Goal: Transaction & Acquisition: Subscribe to service/newsletter

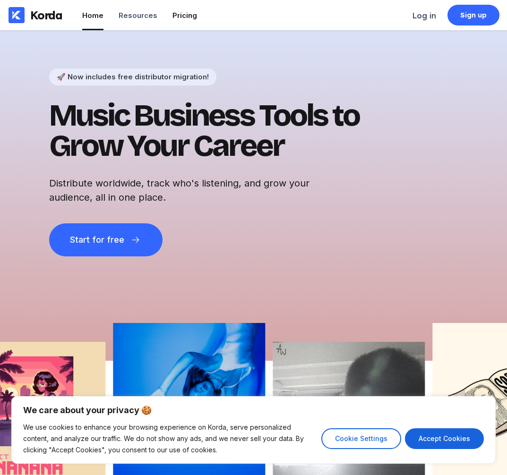
click at [182, 16] on div "Pricing" at bounding box center [184, 15] width 25 height 9
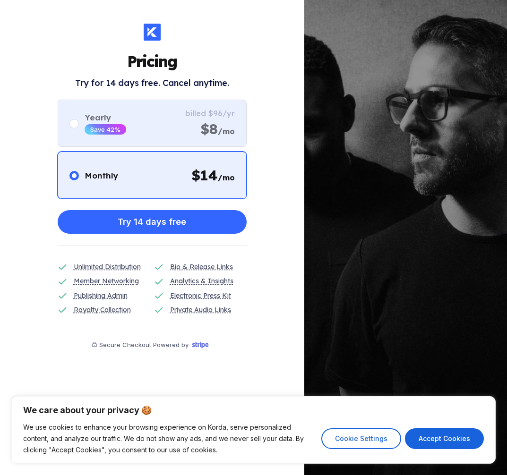
click at [75, 121] on circle at bounding box center [74, 123] width 5 height 5
click at [70, 118] on input "radio" at bounding box center [69, 118] width 0 height 0
radio input "false"
radio input "true"
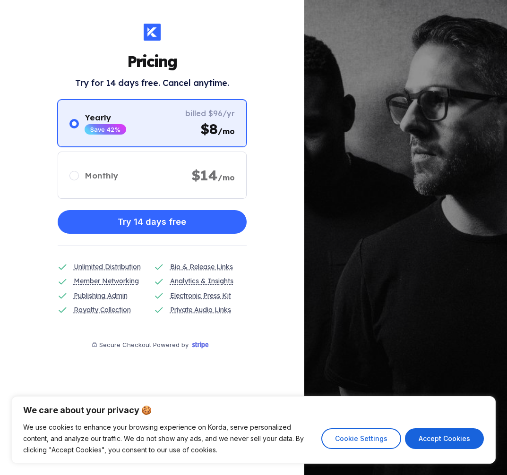
click at [75, 121] on circle at bounding box center [74, 123] width 5 height 5
click at [70, 118] on input "radio" at bounding box center [69, 118] width 0 height 0
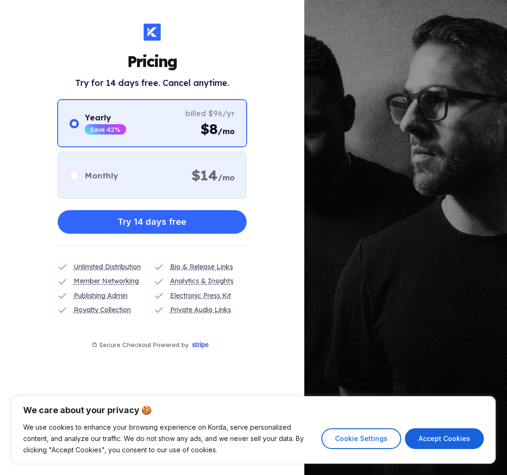
click at [74, 174] on circle at bounding box center [74, 175] width 5 height 5
click at [70, 170] on input "radio" at bounding box center [69, 170] width 0 height 0
radio input "true"
radio input "false"
